Goal: Transaction & Acquisition: Purchase product/service

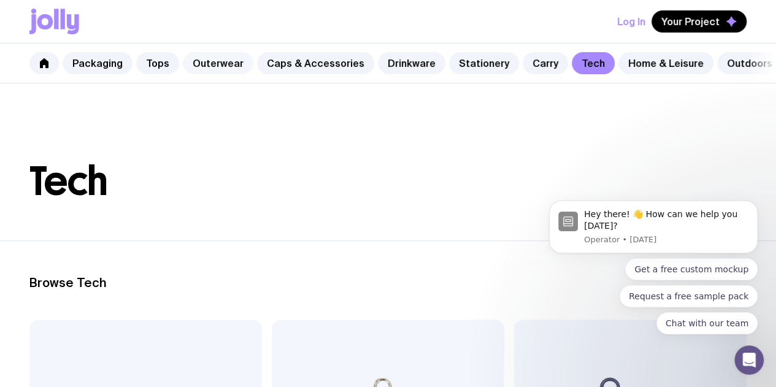
click at [222, 63] on link "Outerwear" at bounding box center [218, 63] width 71 height 22
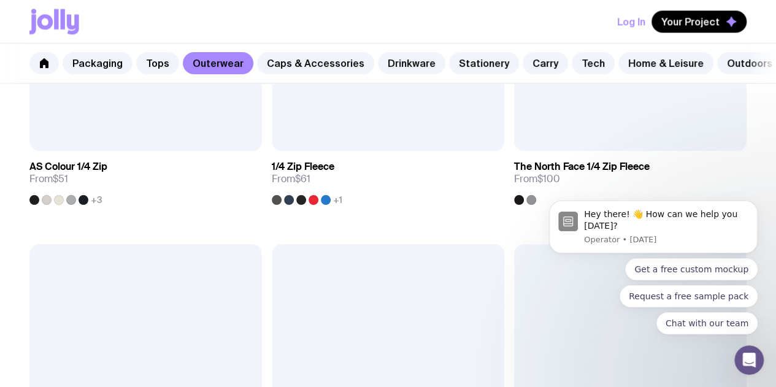
scroll to position [824, 0]
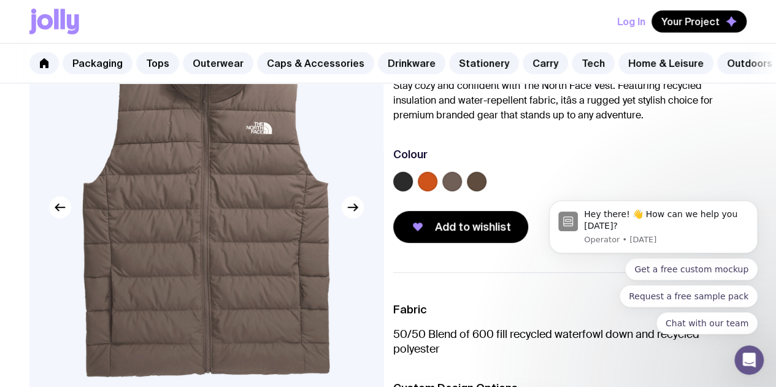
scroll to position [109, 0]
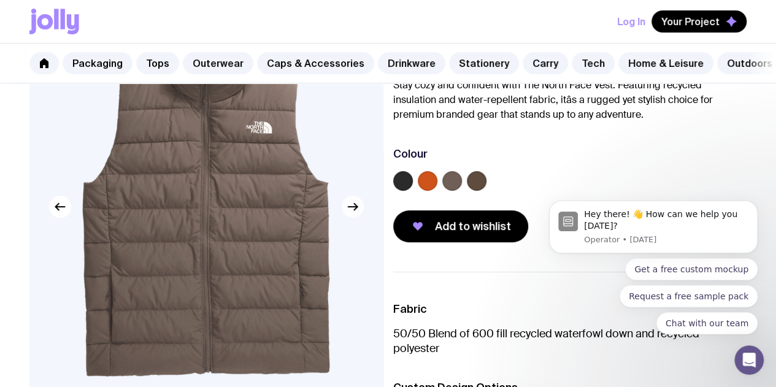
click at [351, 218] on button "button" at bounding box center [353, 207] width 22 height 22
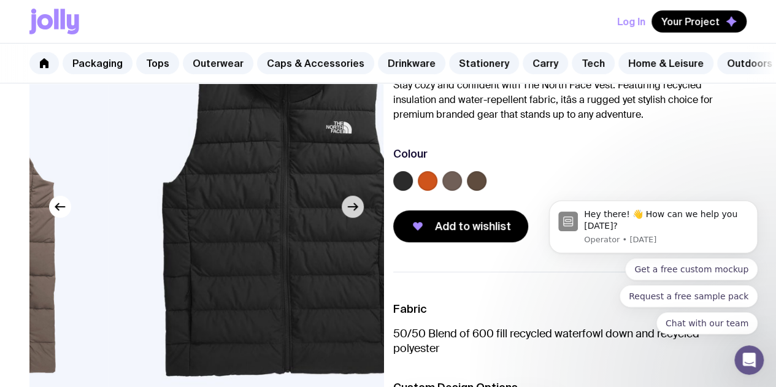
click at [351, 218] on button "button" at bounding box center [353, 207] width 22 height 22
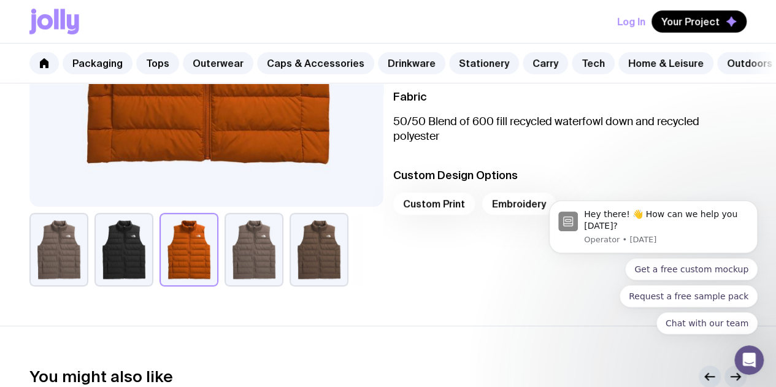
scroll to position [320, 0]
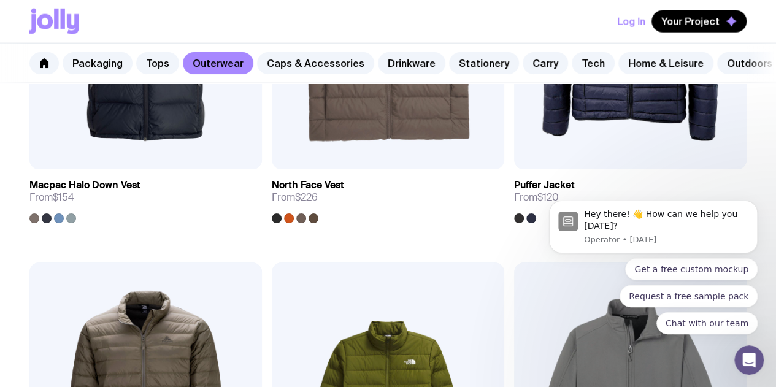
scroll to position [1500, 0]
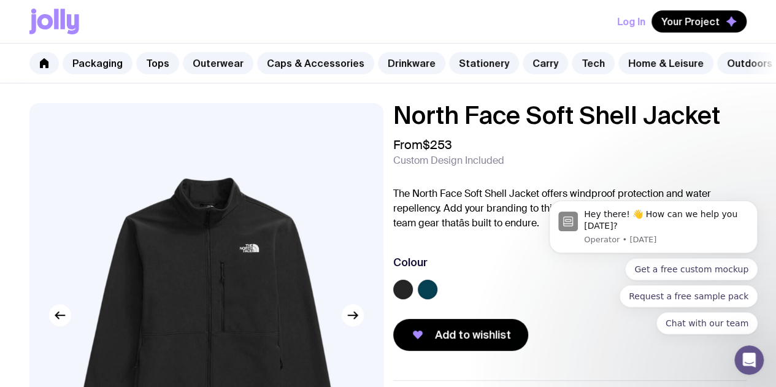
click at [438, 299] on label at bounding box center [428, 290] width 20 height 20
click at [0, 0] on input "radio" at bounding box center [0, 0] width 0 height 0
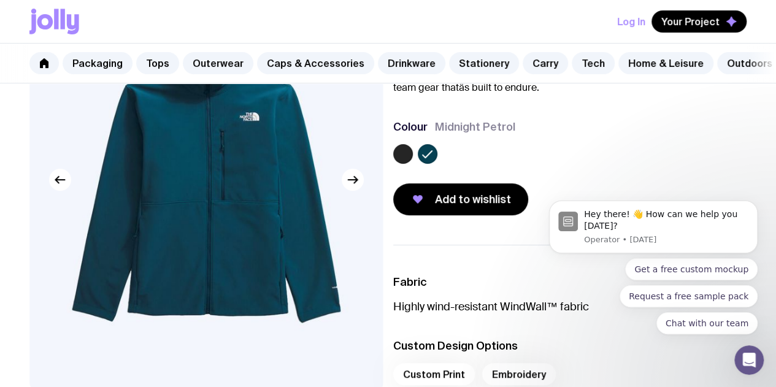
scroll to position [135, 0]
